Goal: Task Accomplishment & Management: Manage account settings

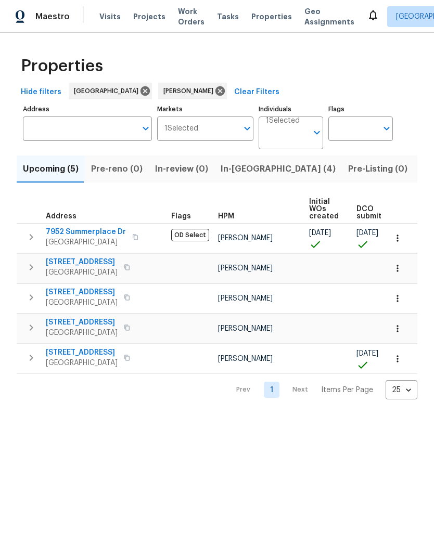
click at [248, 167] on span "In-reno (4)" at bounding box center [278, 169] width 115 height 15
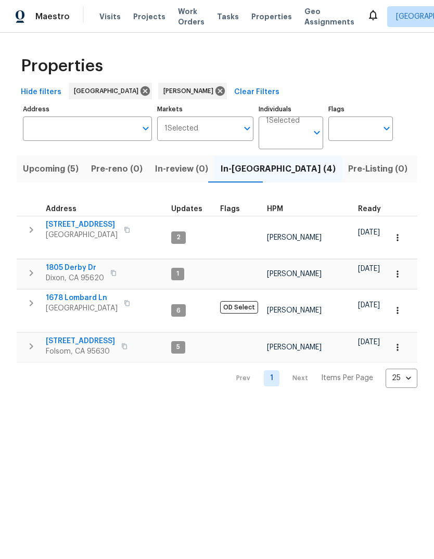
click at [40, 227] on button "button" at bounding box center [31, 230] width 21 height 21
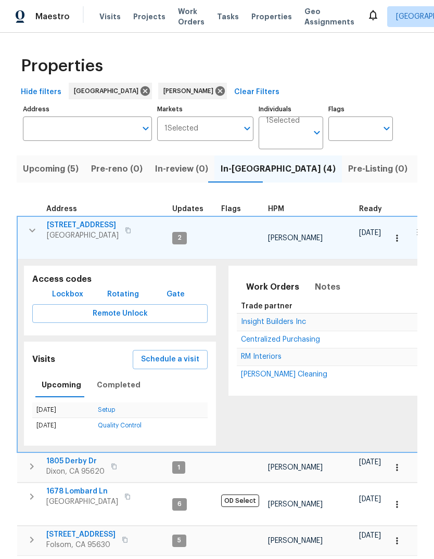
click at [59, 231] on span "[GEOGRAPHIC_DATA]" at bounding box center [83, 235] width 72 height 10
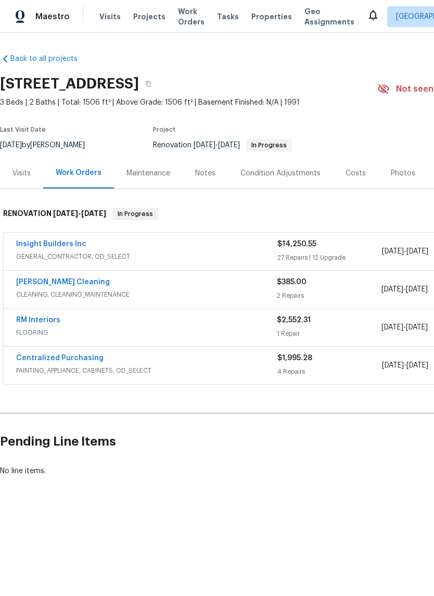
click at [38, 318] on link "RM Interiors" at bounding box center [38, 319] width 44 height 7
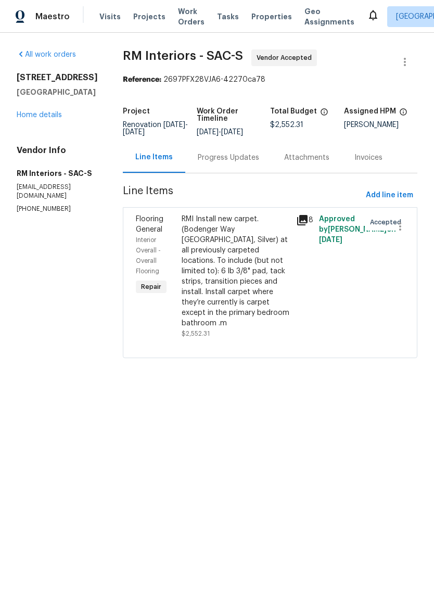
click at [233, 163] on div "Progress Updates" at bounding box center [228, 157] width 61 height 10
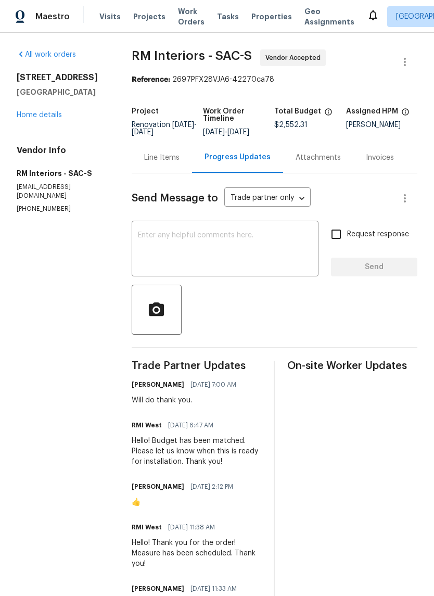
click at [193, 246] on textarea at bounding box center [225, 249] width 174 height 36
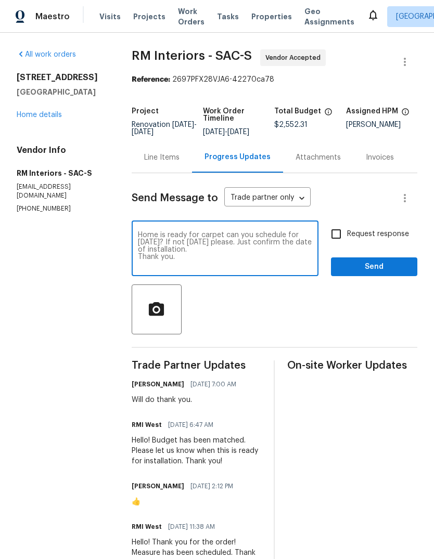
type textarea "Home is ready for carpet can you schedule for [DATE]? If not [DATE] please. Jus…"
click at [337, 242] on input "Request response" at bounding box center [336, 234] width 22 height 22
checkbox input "true"
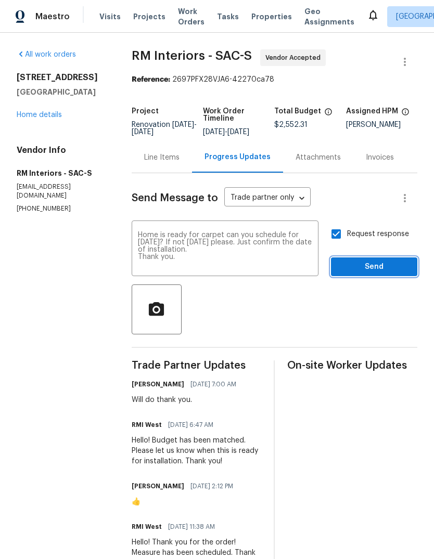
click at [373, 274] on span "Send" at bounding box center [374, 267] width 70 height 13
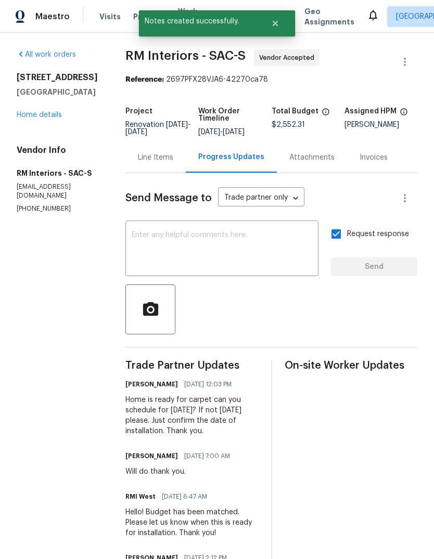
click at [30, 118] on link "Home details" at bounding box center [39, 114] width 45 height 7
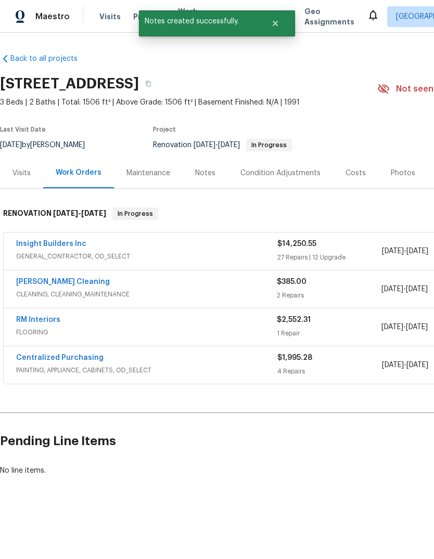
click at [210, 177] on div "Notes" at bounding box center [205, 173] width 20 height 10
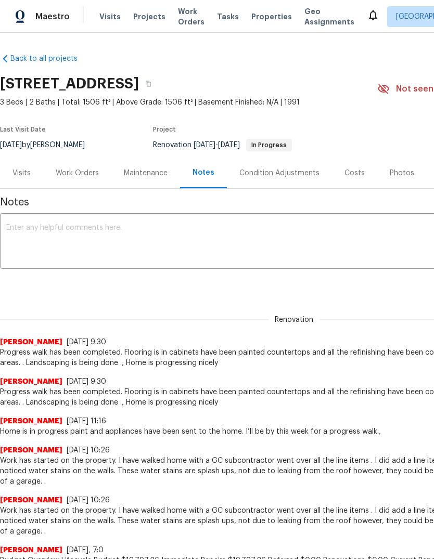
click at [107, 15] on span "Visits" at bounding box center [109, 16] width 21 height 10
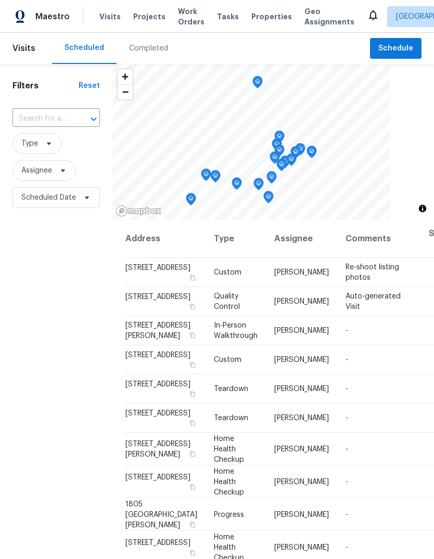
click at [70, 115] on input "text" at bounding box center [41, 119] width 58 height 16
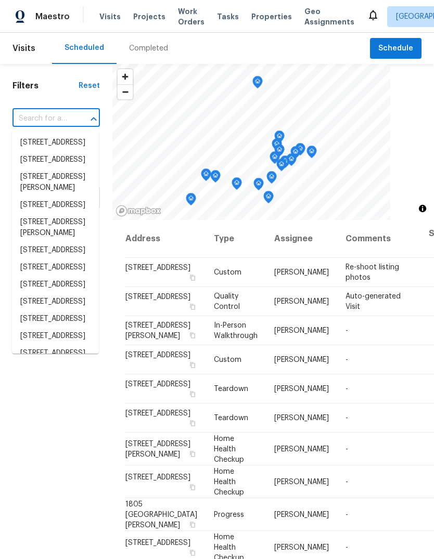
click at [76, 118] on div at bounding box center [86, 119] width 27 height 15
click at [66, 114] on input "text" at bounding box center [41, 119] width 58 height 16
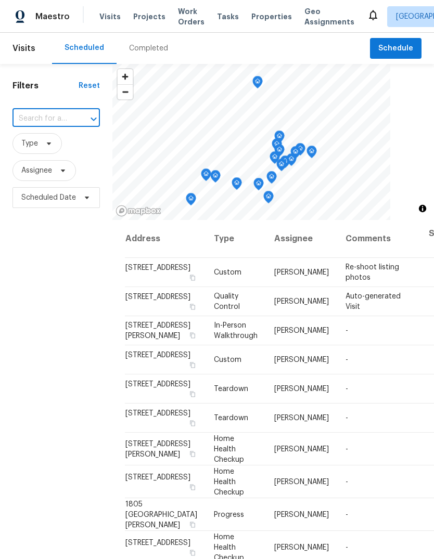
paste input "[STREET_ADDRESS]"
type input "[STREET_ADDRESS]"
click at [32, 151] on li "[STREET_ADDRESS]" at bounding box center [55, 142] width 87 height 17
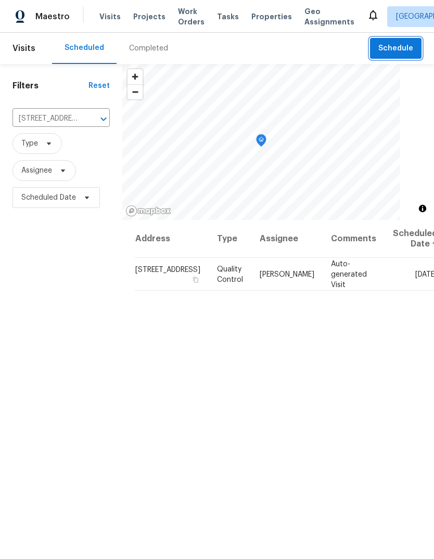
click at [401, 53] on span "Schedule" at bounding box center [395, 48] width 35 height 13
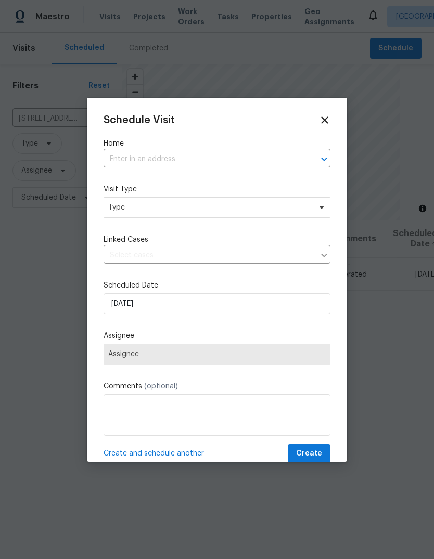
click at [216, 164] on input "text" at bounding box center [203, 159] width 198 height 16
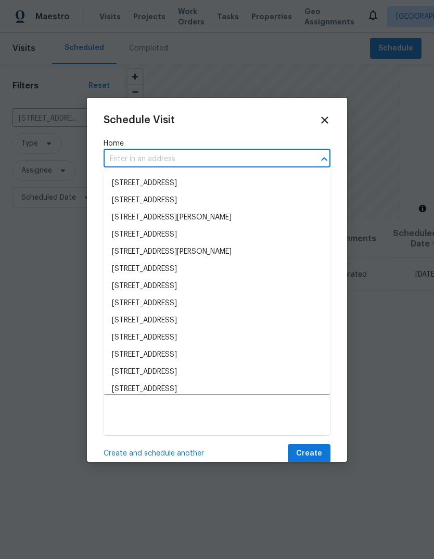
click at [223, 162] on input "text" at bounding box center [203, 159] width 198 height 16
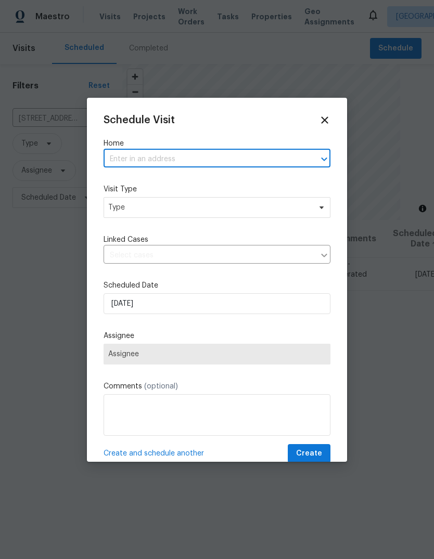
paste input "[STREET_ADDRESS]"
type input "[STREET_ADDRESS]"
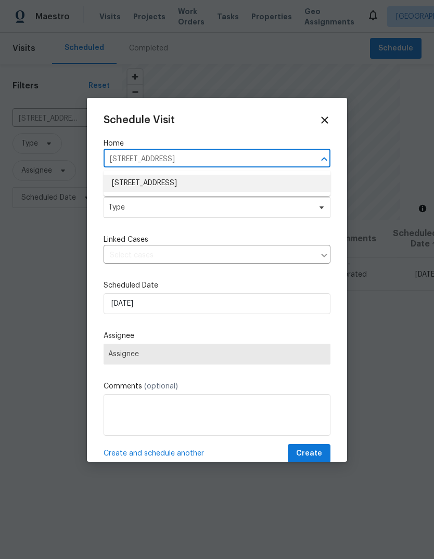
click at [227, 187] on li "[STREET_ADDRESS]" at bounding box center [217, 183] width 227 height 17
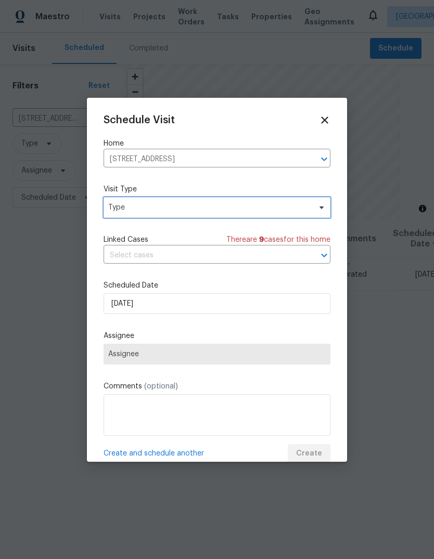
click at [204, 208] on span "Type" at bounding box center [209, 207] width 202 height 10
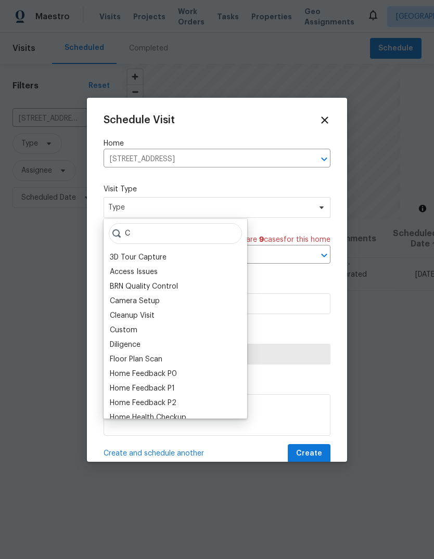
type input "C"
click at [145, 334] on div "Custom" at bounding box center [175, 330] width 137 height 15
click at [114, 330] on div "Custom" at bounding box center [124, 330] width 28 height 10
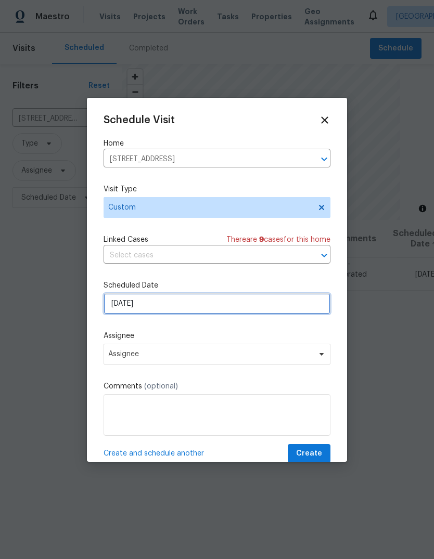
click at [250, 307] on input "[DATE]" at bounding box center [217, 303] width 227 height 21
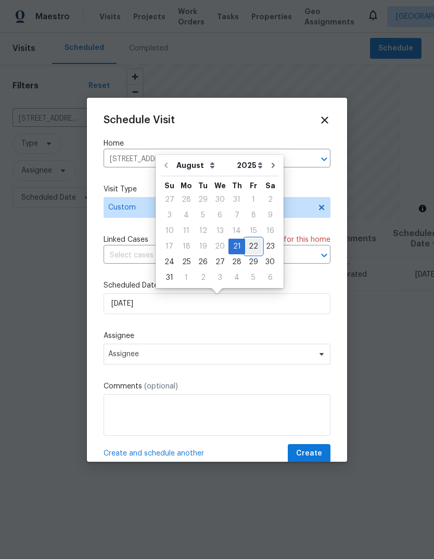
click at [253, 248] on div "22" at bounding box center [253, 246] width 17 height 15
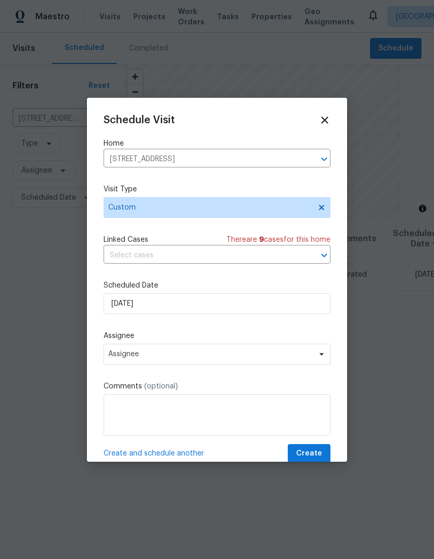
type input "[DATE]"
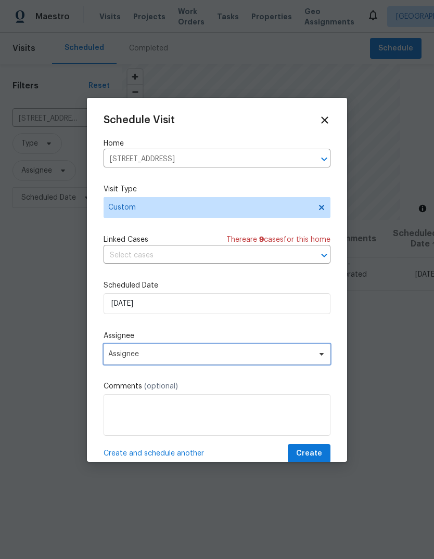
click at [255, 362] on span "Assignee" at bounding box center [217, 354] width 227 height 21
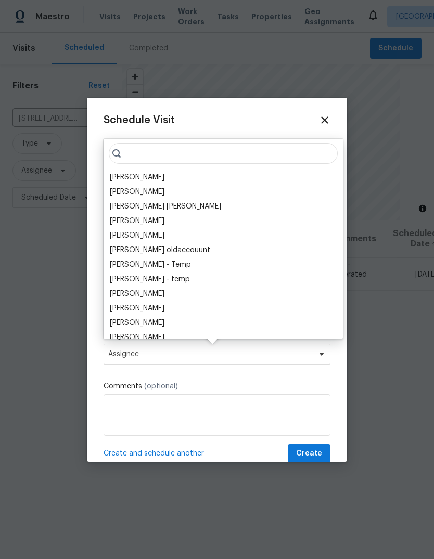
click at [182, 182] on div "[PERSON_NAME]" at bounding box center [223, 177] width 233 height 15
click at [191, 182] on div "[PERSON_NAME]" at bounding box center [223, 177] width 233 height 15
click at [122, 180] on div "[PERSON_NAME]" at bounding box center [137, 177] width 55 height 10
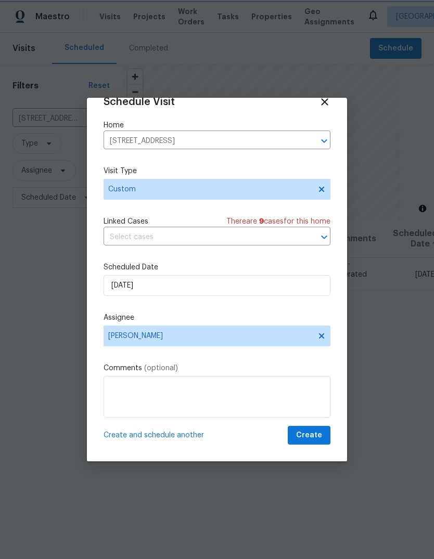
scroll to position [20, 0]
click at [320, 434] on span "Create" at bounding box center [309, 435] width 26 height 13
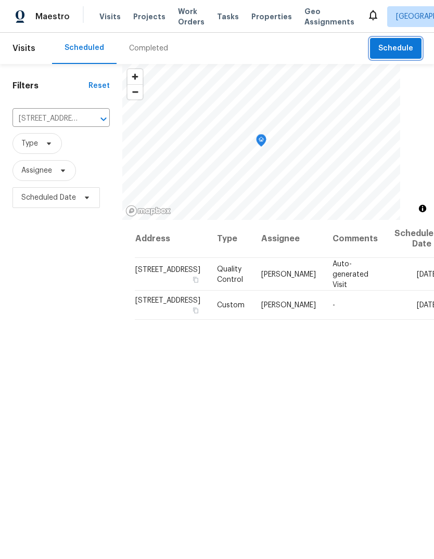
click at [85, 121] on icon "Clear" at bounding box center [90, 119] width 10 height 10
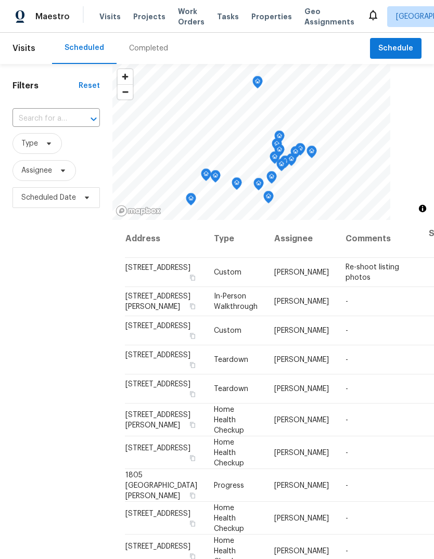
click at [70, 115] on input "text" at bounding box center [41, 119] width 58 height 16
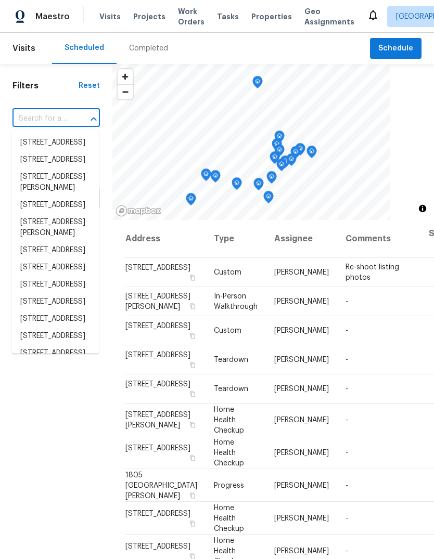
click at [69, 121] on input "text" at bounding box center [41, 119] width 58 height 16
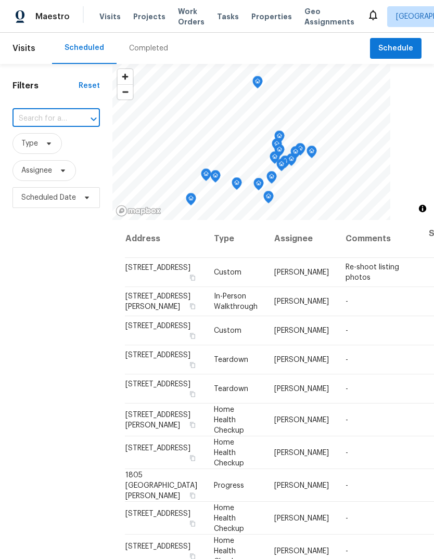
paste input "[STREET_ADDRESS]"
type input "[STREET_ADDRESS]"
click at [71, 151] on li "[STREET_ADDRESS]" at bounding box center [55, 142] width 87 height 17
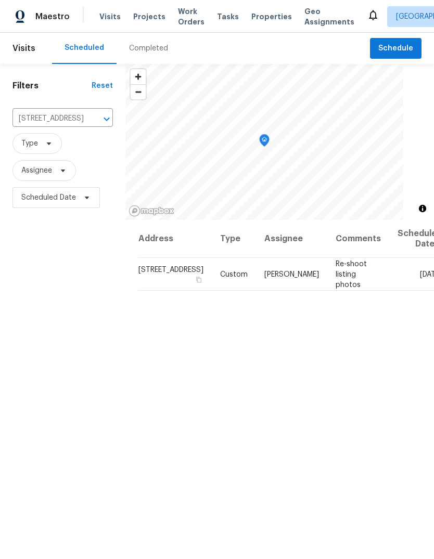
click at [88, 122] on icon "Clear" at bounding box center [93, 119] width 10 height 10
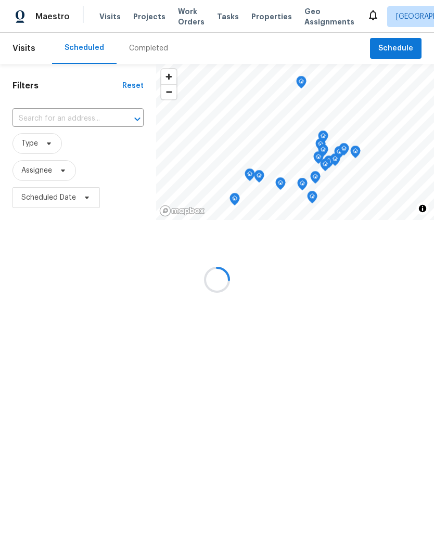
click at [81, 121] on div at bounding box center [217, 279] width 434 height 559
click at [82, 115] on div at bounding box center [217, 279] width 434 height 559
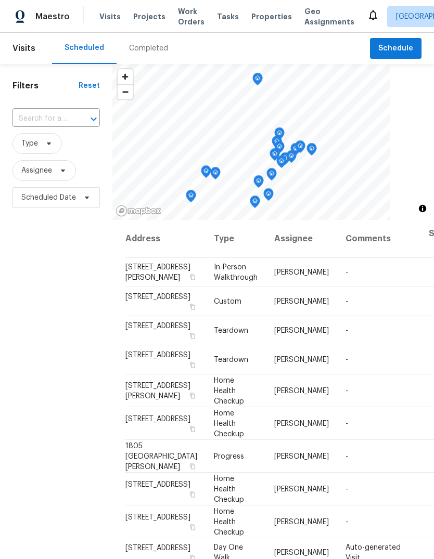
click at [47, 122] on input "text" at bounding box center [41, 119] width 58 height 16
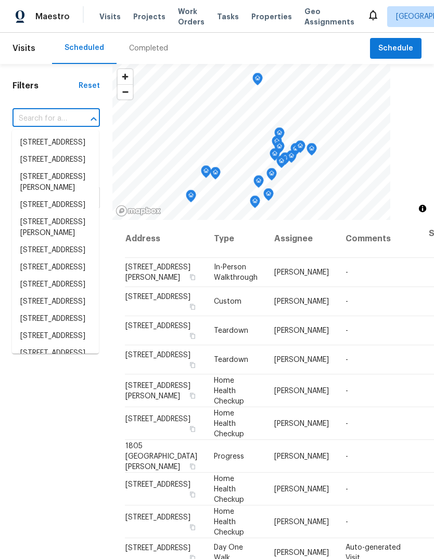
click at [41, 121] on input "text" at bounding box center [41, 119] width 58 height 16
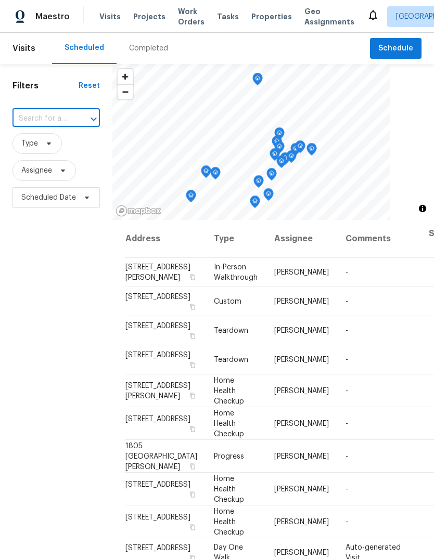
paste input "[STREET_ADDRESS]"
type input "[STREET_ADDRESS]"
click at [38, 151] on li "[STREET_ADDRESS]" at bounding box center [55, 142] width 87 height 17
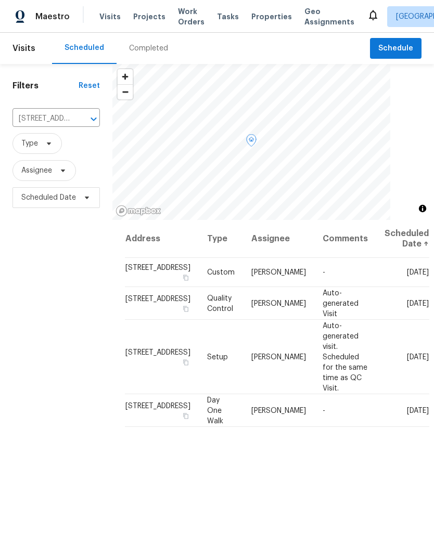
click at [0, 0] on icon at bounding box center [0, 0] width 0 height 0
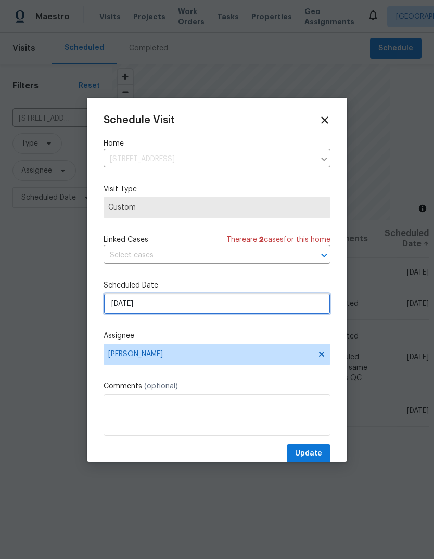
click at [243, 314] on input "[DATE]" at bounding box center [217, 303] width 227 height 21
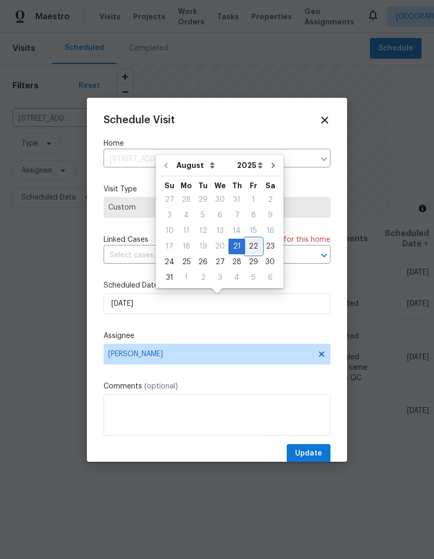
click at [253, 246] on div "22" at bounding box center [253, 246] width 17 height 15
type input "[DATE]"
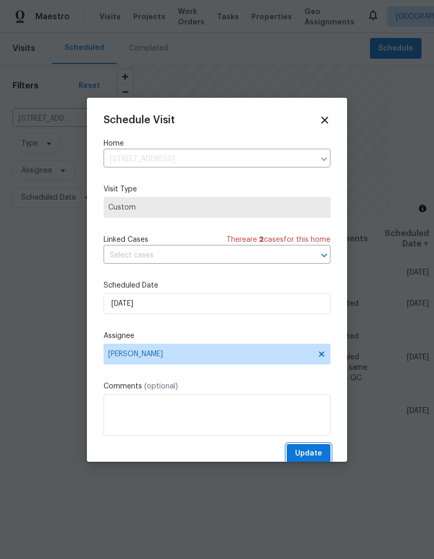
click at [318, 456] on span "Update" at bounding box center [308, 453] width 27 height 13
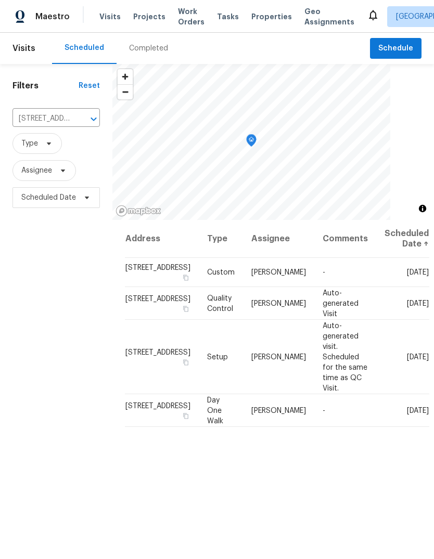
click at [82, 125] on button "Clear" at bounding box center [80, 119] width 15 height 15
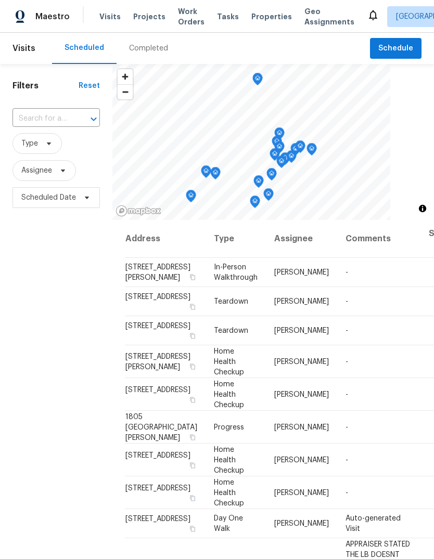
click at [81, 122] on div at bounding box center [86, 119] width 27 height 15
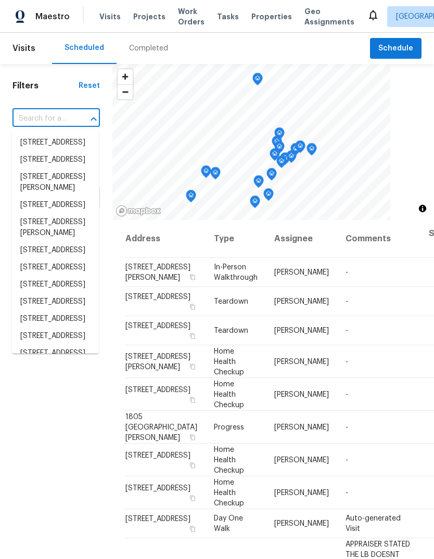
click at [70, 119] on input "text" at bounding box center [41, 119] width 58 height 16
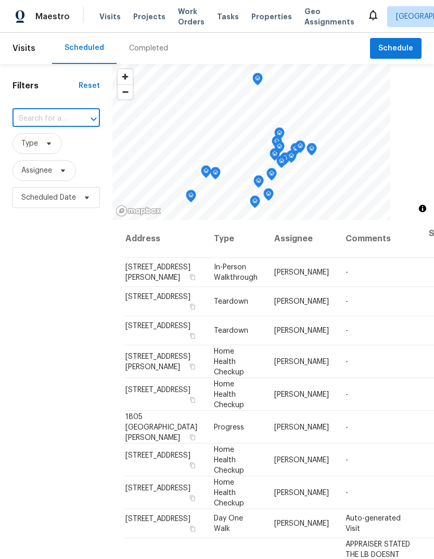
paste input "[STREET_ADDRESS]"
type input "[STREET_ADDRESS]"
click at [30, 151] on li "[STREET_ADDRESS]" at bounding box center [55, 142] width 87 height 17
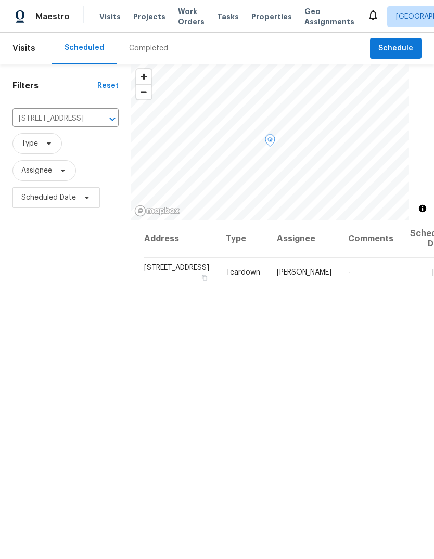
click at [0, 0] on icon at bounding box center [0, 0] width 0 height 0
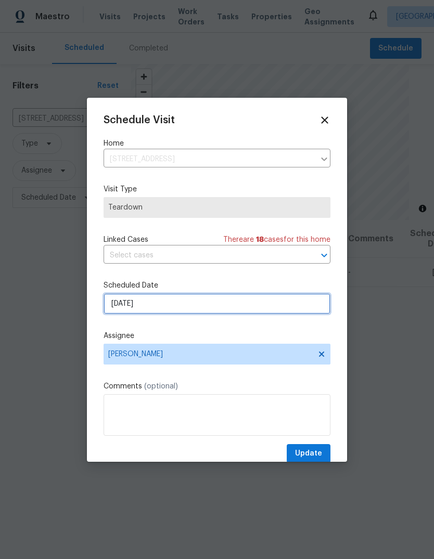
click at [249, 309] on input "[DATE]" at bounding box center [217, 303] width 227 height 21
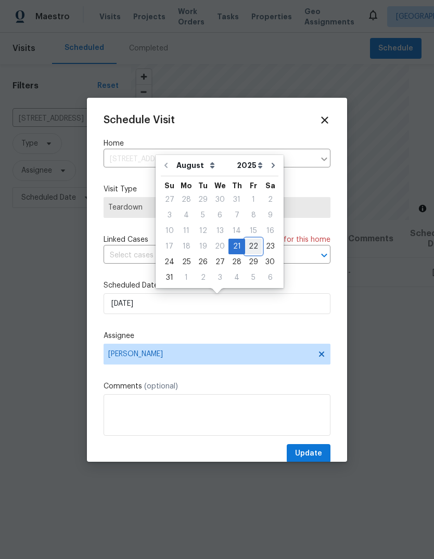
click at [250, 251] on div "22" at bounding box center [253, 246] width 17 height 15
type input "[DATE]"
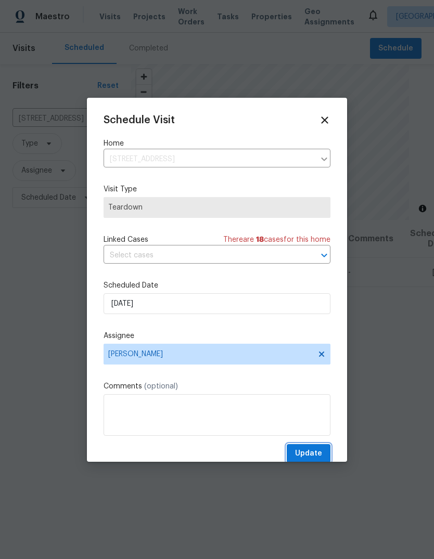
click at [317, 453] on span "Update" at bounding box center [308, 453] width 27 height 13
